Goal: Task Accomplishment & Management: Use online tool/utility

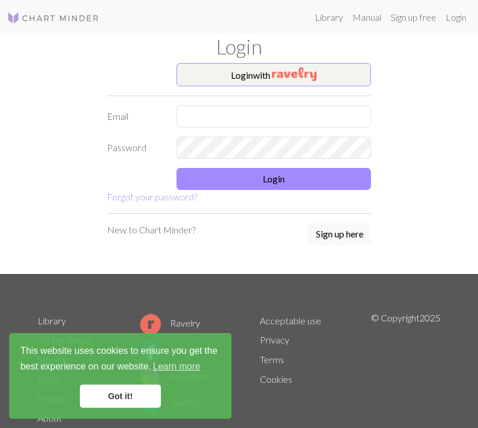
click at [56, 21] on img at bounding box center [53, 18] width 93 height 14
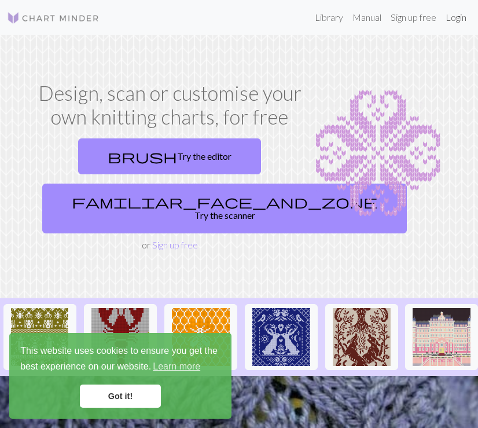
click at [447, 22] on link "Login" at bounding box center [456, 17] width 30 height 23
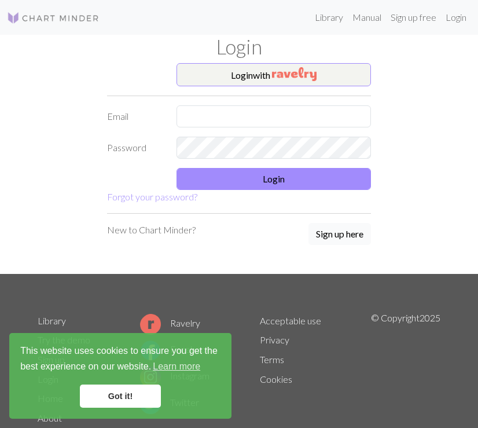
click at [349, 235] on button "Sign up here" at bounding box center [340, 234] width 63 height 22
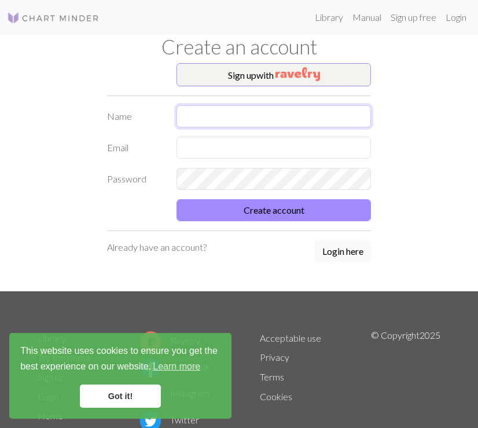
click at [232, 127] on input "text" at bounding box center [274, 116] width 195 height 22
type input "ㅏ"
type input "daeaun"
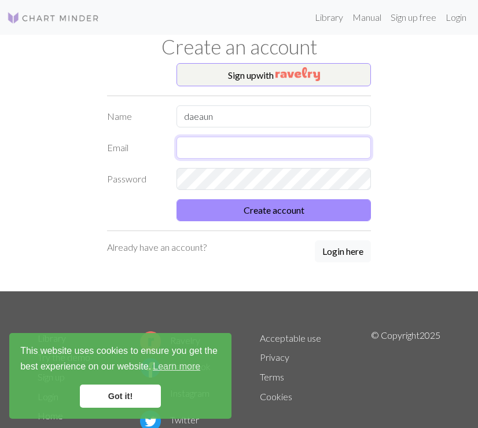
click at [317, 156] on input "text" at bounding box center [274, 148] width 195 height 22
type input "e"
type input "[EMAIL_ADDRESS][DOMAIN_NAME]"
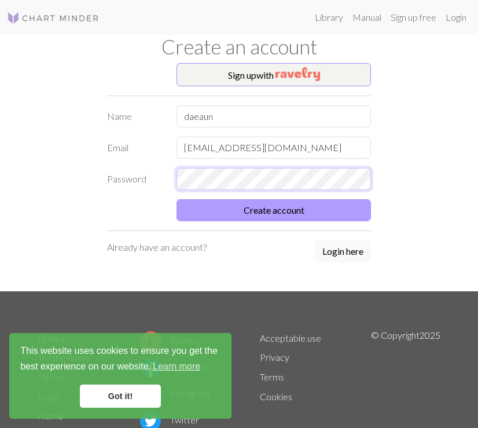
click at [177, 199] on button "Create account" at bounding box center [274, 210] width 195 height 22
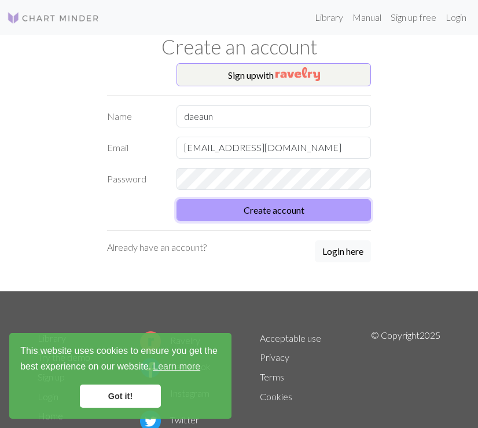
click at [254, 209] on button "Create account" at bounding box center [274, 210] width 195 height 22
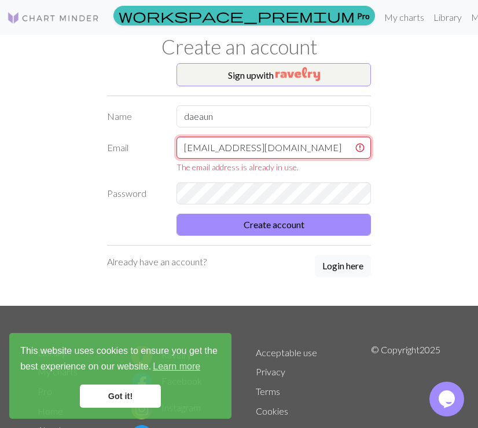
click at [360, 148] on input "[EMAIL_ADDRESS][DOMAIN_NAME]" at bounding box center [274, 148] width 195 height 22
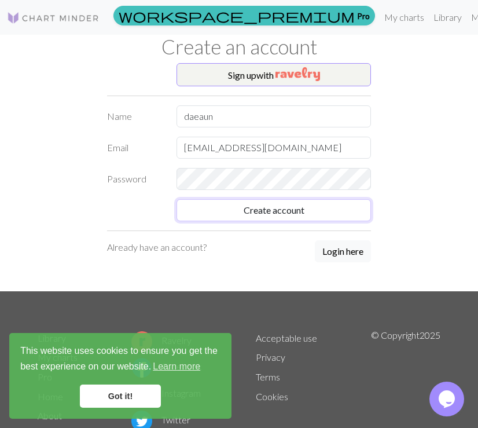
click at [265, 227] on div "Sign up with Name [PERSON_NAME] [EMAIL_ADDRESS][DOMAIN_NAME] Password Create ac…" at bounding box center [239, 177] width 278 height 228
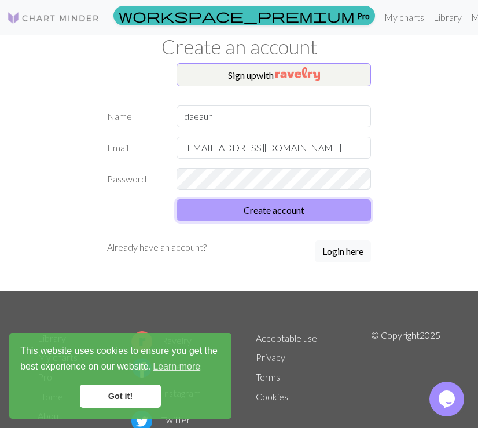
click at [267, 204] on button "Create account" at bounding box center [274, 210] width 195 height 22
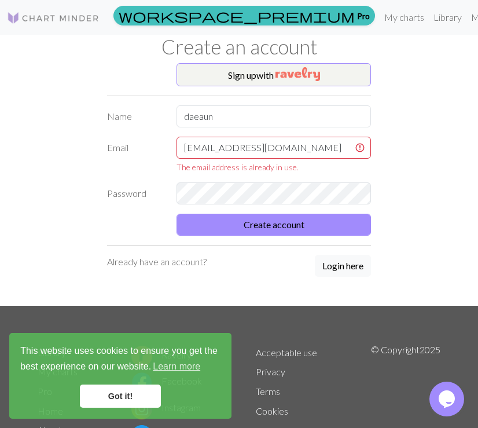
click at [280, 173] on div "The email address is already in use." at bounding box center [274, 167] width 195 height 12
click at [282, 170] on div "The email address is already in use." at bounding box center [274, 167] width 195 height 12
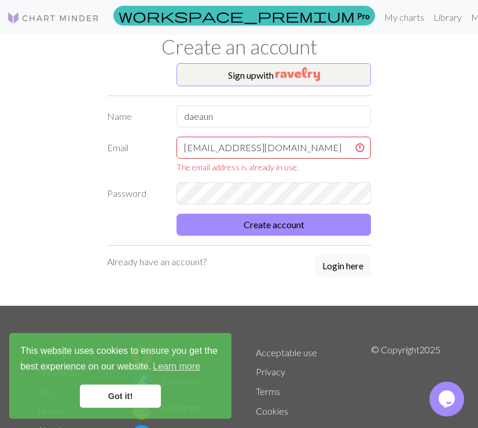
click at [403, 160] on div "Sign up with Name [PERSON_NAME] [EMAIL_ADDRESS][DOMAIN_NAME] The email address …" at bounding box center [239, 184] width 417 height 243
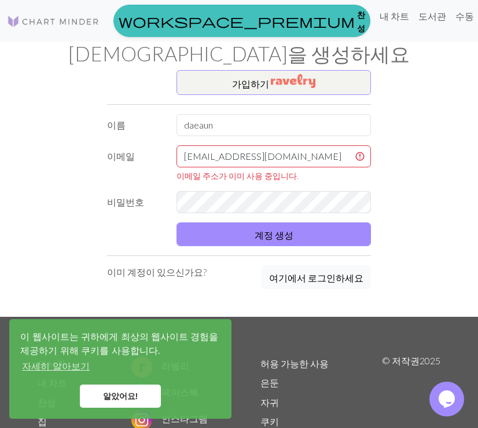
click at [312, 277] on button "여기에서 로그인하세요" at bounding box center [316, 277] width 109 height 24
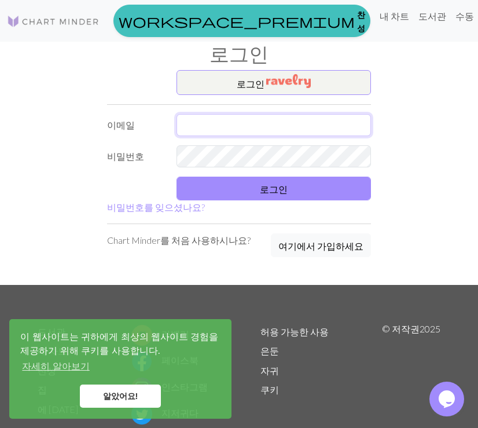
click at [222, 116] on input "text" at bounding box center [274, 125] width 195 height 22
type input "[EMAIL_ADDRESS][DOMAIN_NAME]"
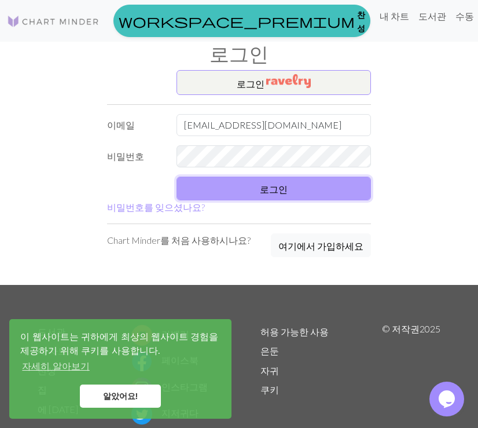
click at [239, 187] on button "로그인" at bounding box center [274, 189] width 195 height 24
click at [229, 185] on button "로그인" at bounding box center [274, 189] width 195 height 24
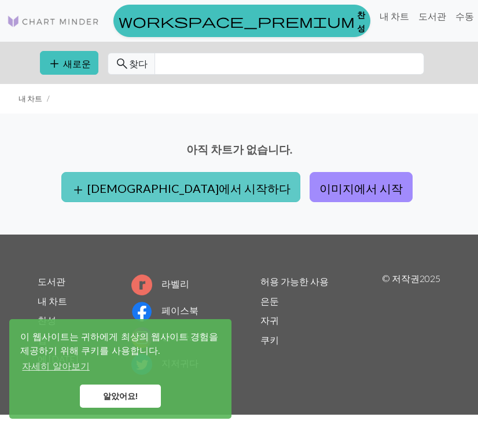
click at [211, 184] on font "[DEMOGRAPHIC_DATA]에서 시작하다" at bounding box center [188, 188] width 203 height 14
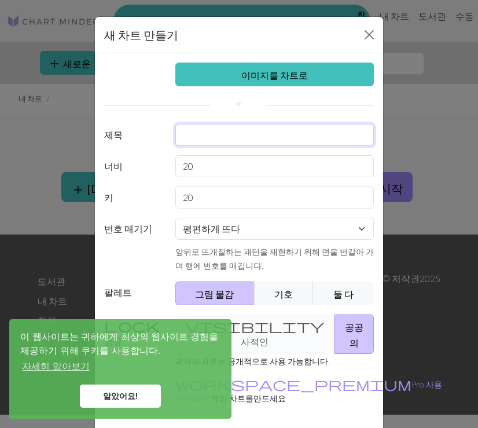
click at [199, 143] on input "text" at bounding box center [275, 135] width 199 height 22
type input "f"
type input "라프"
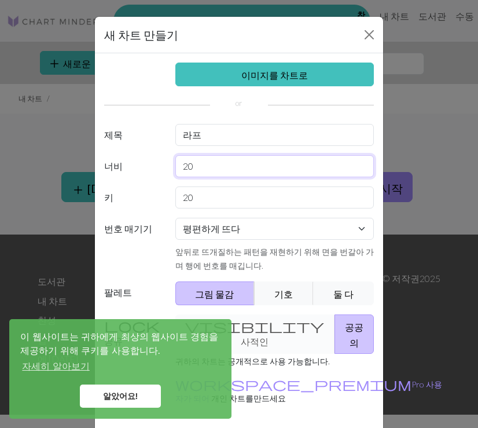
click at [198, 167] on input "20" at bounding box center [275, 166] width 199 height 22
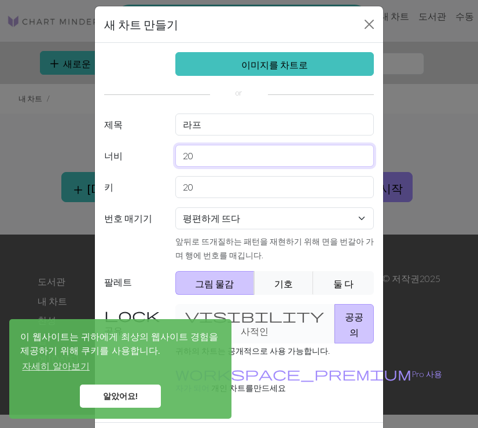
scroll to position [34, 0]
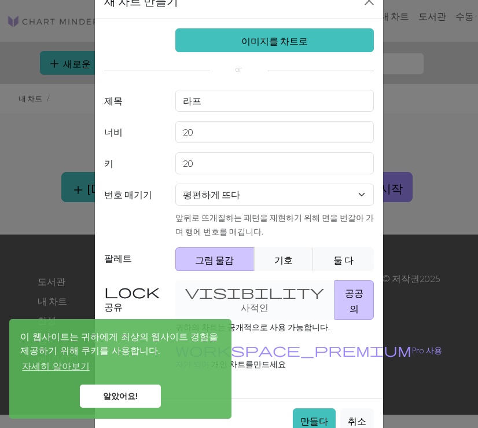
click at [241, 285] on div "visibility 사적인 공공의" at bounding box center [275, 299] width 213 height 39
click at [239, 289] on div "visibility 사적인 공공의" at bounding box center [275, 299] width 213 height 39
click at [234, 292] on div "visibility 사적인 공공의" at bounding box center [275, 299] width 213 height 39
click at [125, 397] on font "알았어요!" at bounding box center [120, 396] width 35 height 9
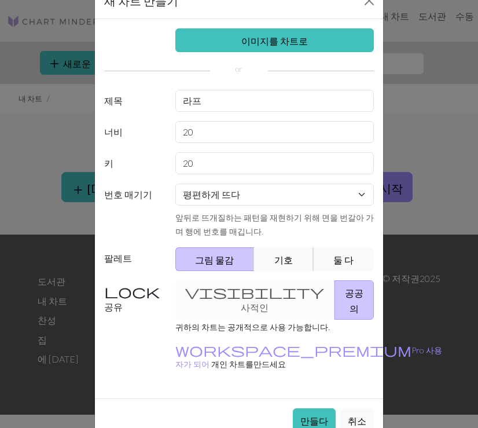
click at [299, 261] on button "기호" at bounding box center [284, 259] width 60 height 24
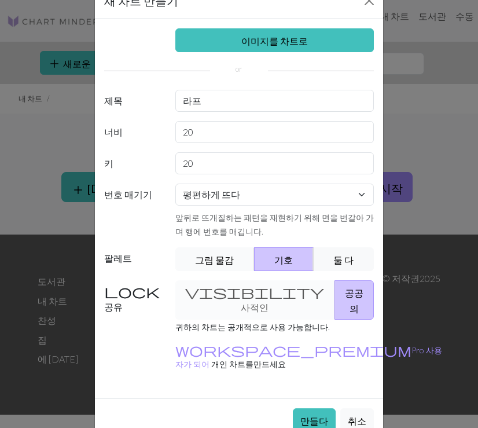
click at [197, 249] on button "그림 물감" at bounding box center [216, 259] width 80 height 24
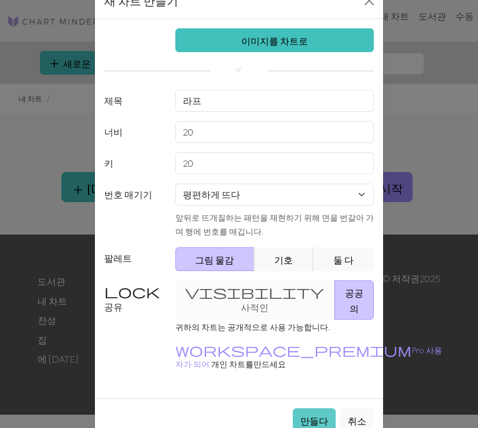
click at [313, 415] on font "만들다" at bounding box center [315, 420] width 28 height 11
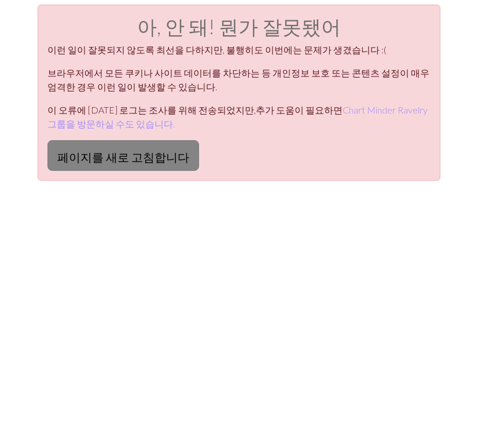
click at [137, 159] on font "페이지를 새로 고침합니다" at bounding box center [123, 157] width 132 height 14
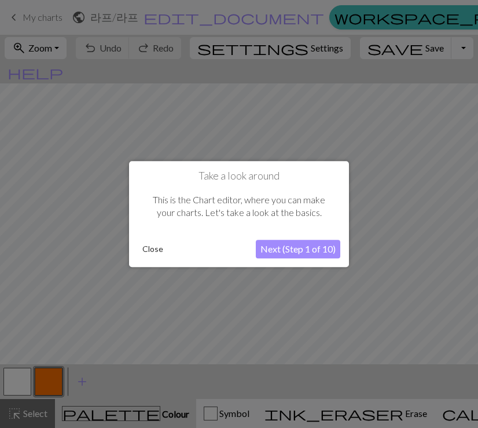
click at [280, 250] on button "Next (Step 1 of 10)" at bounding box center [298, 249] width 85 height 19
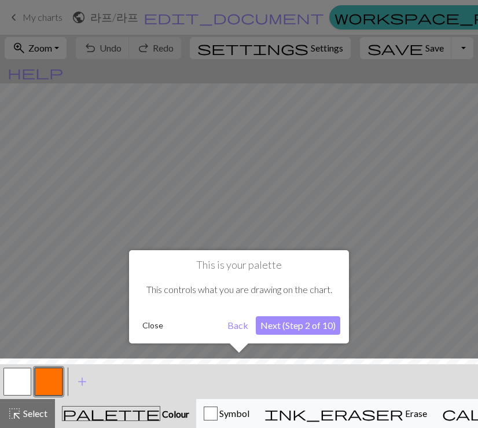
click at [277, 327] on button "Next (Step 2 of 10)" at bounding box center [298, 325] width 85 height 19
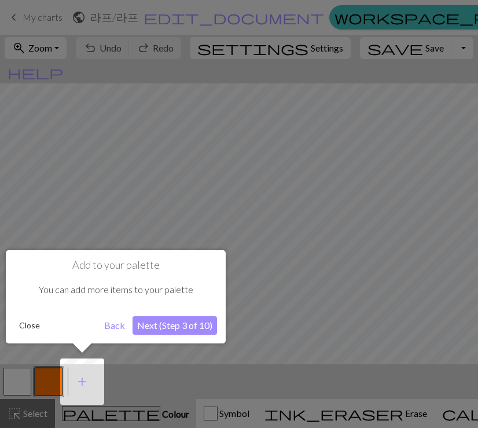
click at [154, 324] on button "Next (Step 3 of 10)" at bounding box center [175, 325] width 85 height 19
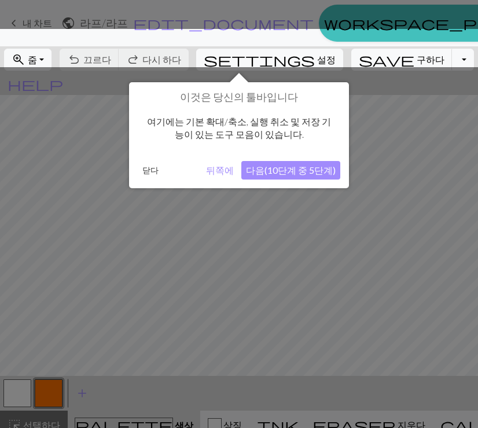
click at [292, 175] on font "다음(10단계 중 5단계)" at bounding box center [291, 170] width 90 height 11
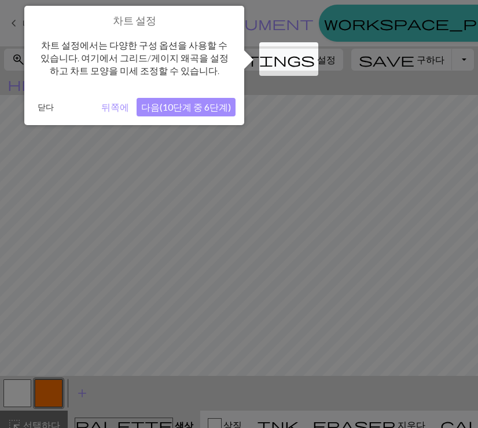
click at [200, 97] on div "차트 설정 차트 설정에서는 다양한 구성 옵션을 사용할 수 있습니다. 여기에서 그리드/게이지 왜곡을 설정하고 차트 모양을 미세 조정할 수 있습니…" at bounding box center [134, 65] width 220 height 119
click at [200, 107] on font "다음(10단계 중 6단계)" at bounding box center [186, 106] width 90 height 11
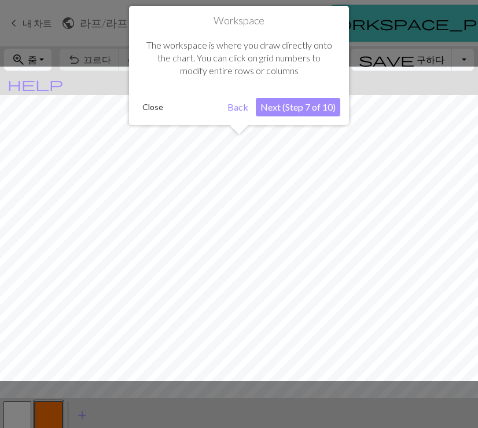
scroll to position [12, 0]
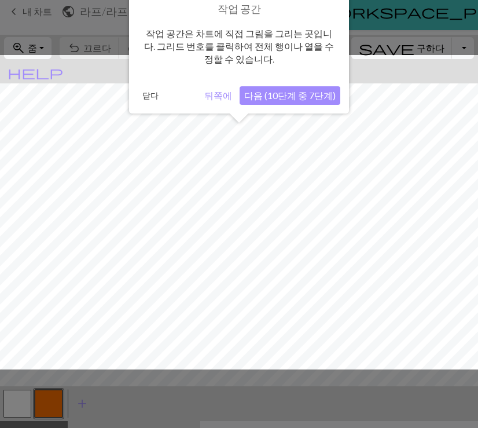
click at [279, 96] on font "다음 (10단계 중 7단계)" at bounding box center [290, 95] width 92 height 11
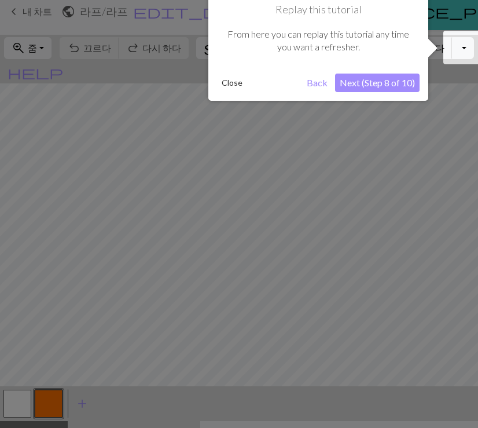
scroll to position [0, 0]
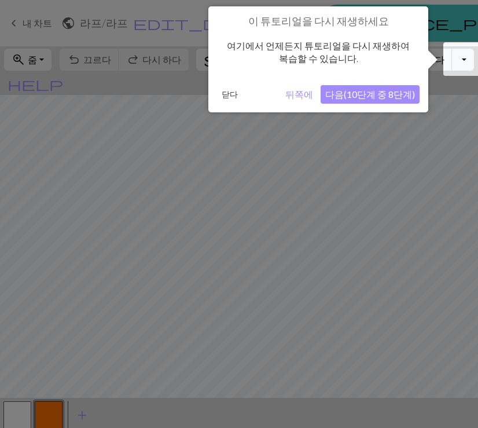
click at [354, 97] on font "다음(10단계 중 8단계)" at bounding box center [371, 94] width 90 height 11
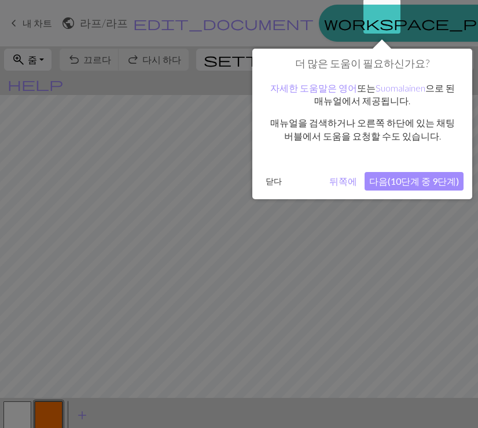
click at [416, 178] on font "다음(10단계 중 9단계)" at bounding box center [415, 181] width 90 height 11
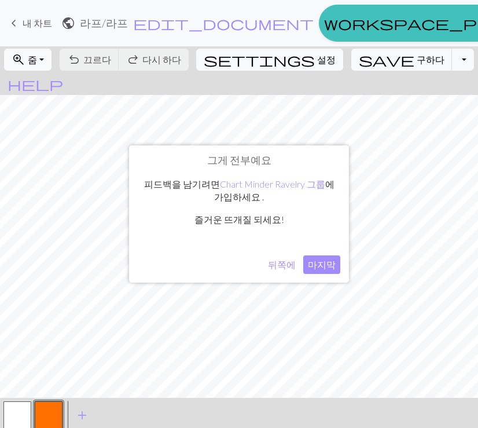
click at [312, 268] on font "마지막" at bounding box center [322, 264] width 28 height 11
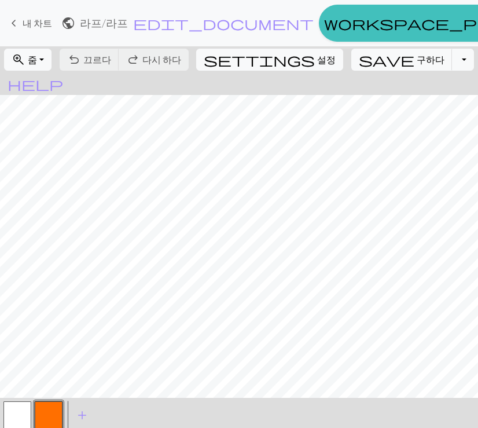
scroll to position [11, 0]
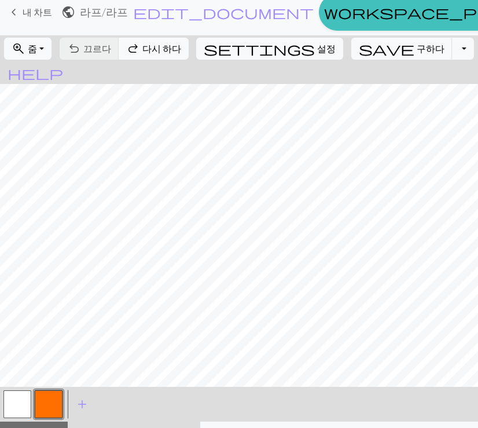
click at [59, 390] on button "button" at bounding box center [49, 404] width 28 height 28
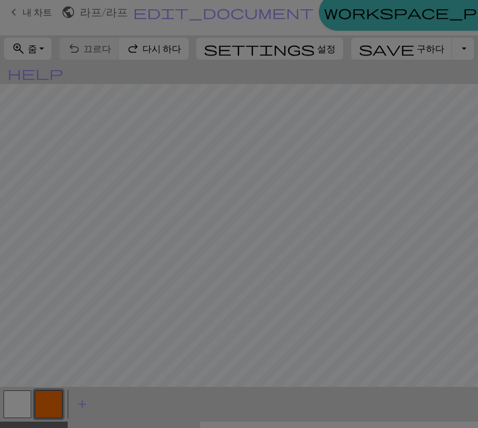
click at [59, 380] on div "Edit colour Name CC1 Use advanced picker workspace_premium Become a Pro user to…" at bounding box center [239, 214] width 478 height 428
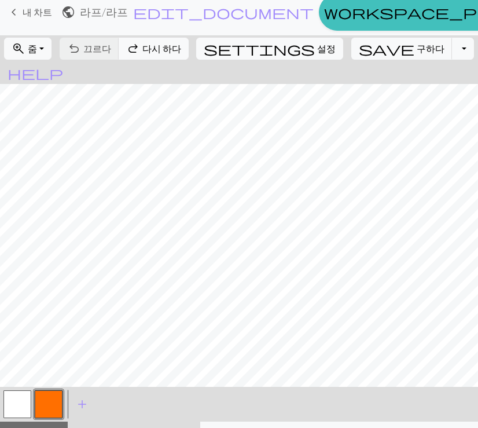
click at [59, 390] on button "button" at bounding box center [49, 404] width 28 height 28
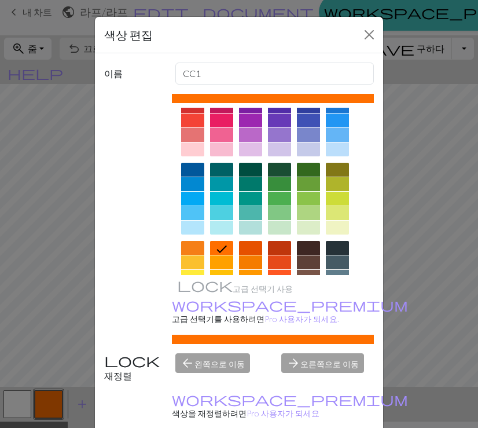
scroll to position [0, 0]
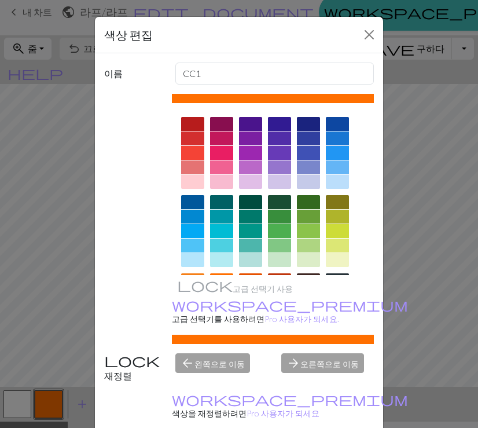
click at [188, 202] on div at bounding box center [192, 202] width 23 height 14
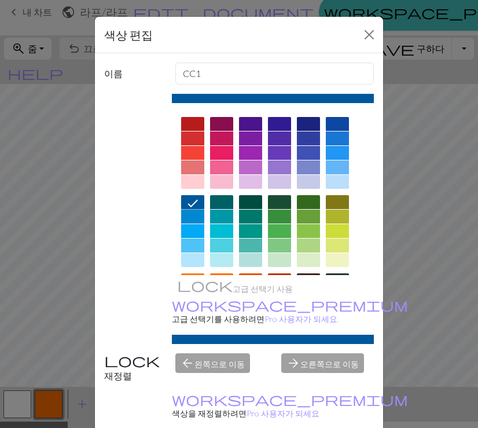
click at [65, 182] on div "색상 편집 이름 CC1 고급 선택기 사용 workspace_premium 고급 선택기를 사용 하려면 Pro 사용자가 되세요. 재정렬 arrow…" at bounding box center [239, 214] width 478 height 428
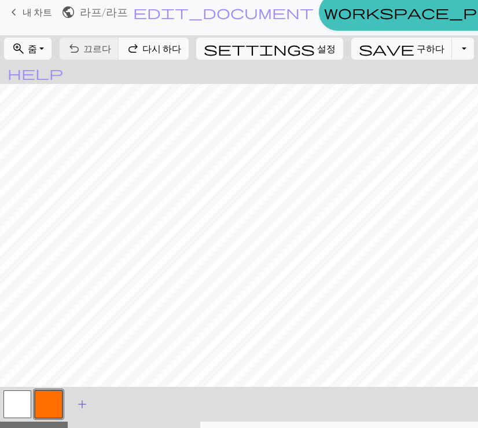
click at [81, 396] on span "add" at bounding box center [82, 404] width 14 height 16
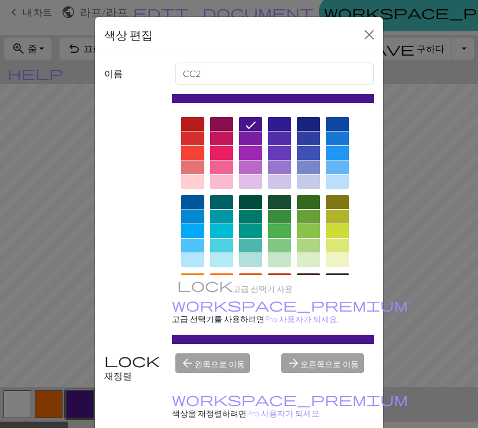
click at [195, 198] on div at bounding box center [192, 202] width 23 height 14
